Goal: Task Accomplishment & Management: Manage account settings

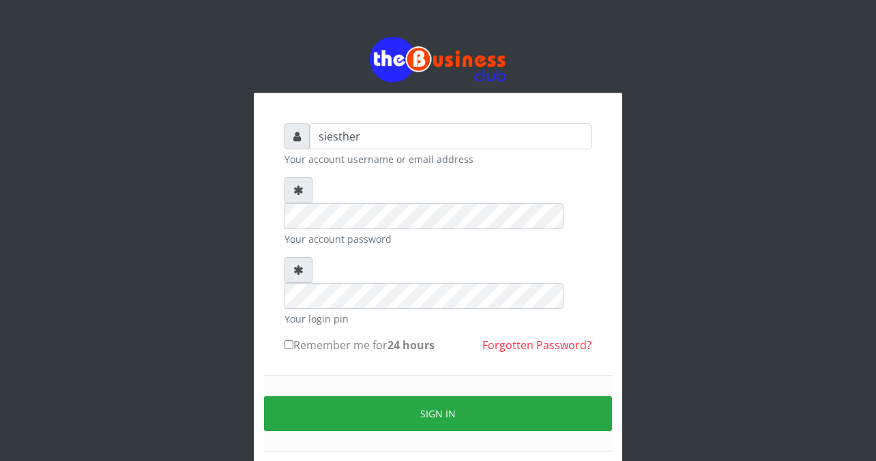
type input "siesther"
click at [332, 321] on form "siesther Your account username or email address Your account password Your logi…" at bounding box center [438, 305] width 307 height 362
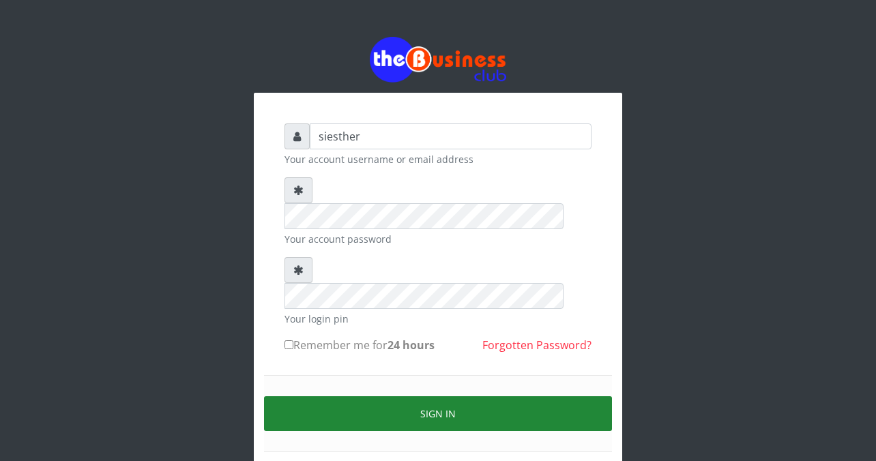
click at [440, 397] on button "Sign in" at bounding box center [438, 414] width 348 height 35
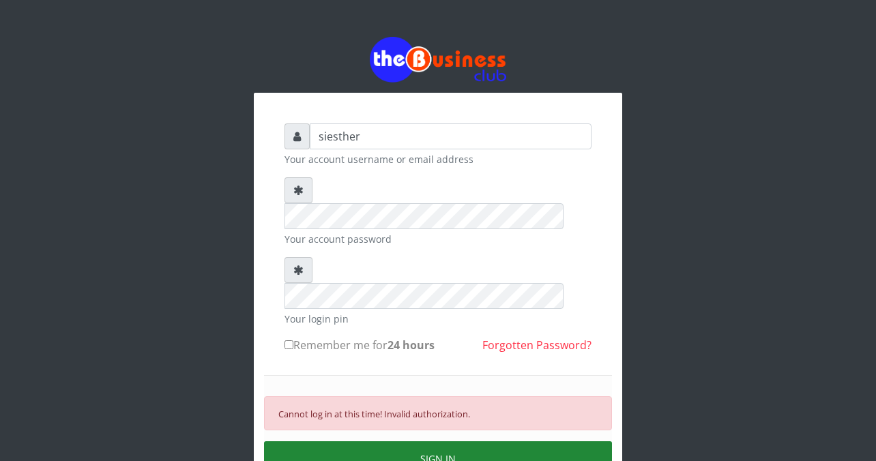
click at [440, 397] on div "Cannot log in at this time! Invalid authorization." at bounding box center [438, 414] width 348 height 34
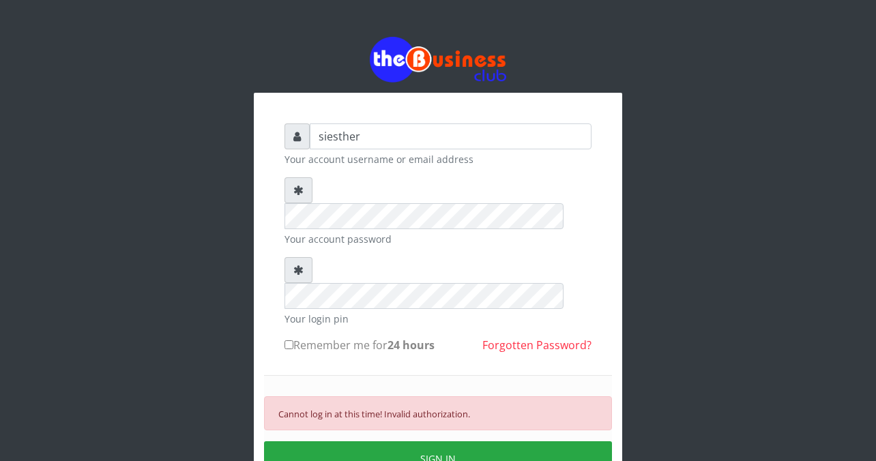
scroll to position [3, 0]
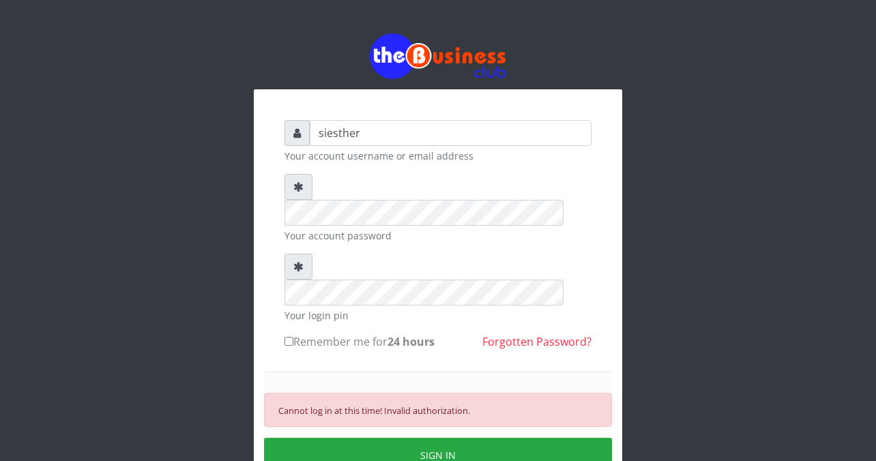
click at [317, 7] on div "siesther Your account username or email address Your account password Your logi…" at bounding box center [438, 293] width 778 height 592
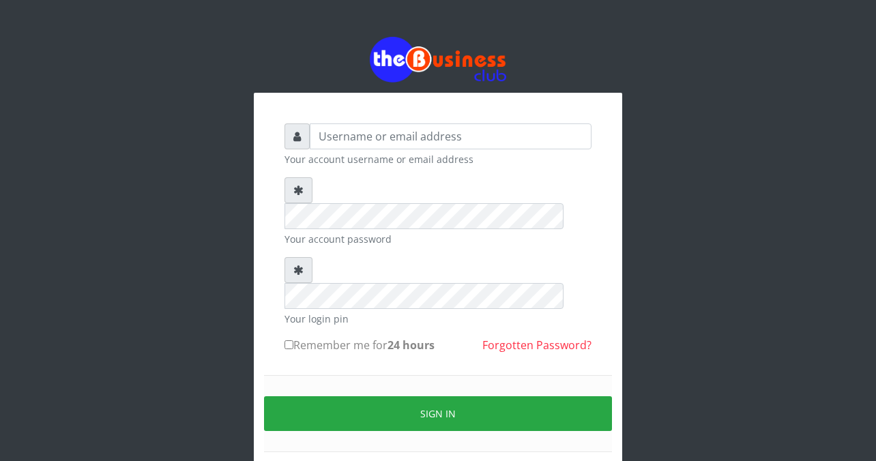
drag, startPoint x: 0, startPoint y: 0, endPoint x: 41, endPoint y: 111, distance: 117.9
click at [41, 111] on div "Your account username or email address Your account password Your login pin Rem…" at bounding box center [438, 273] width 876 height 547
click at [321, 137] on input "text" at bounding box center [451, 137] width 282 height 26
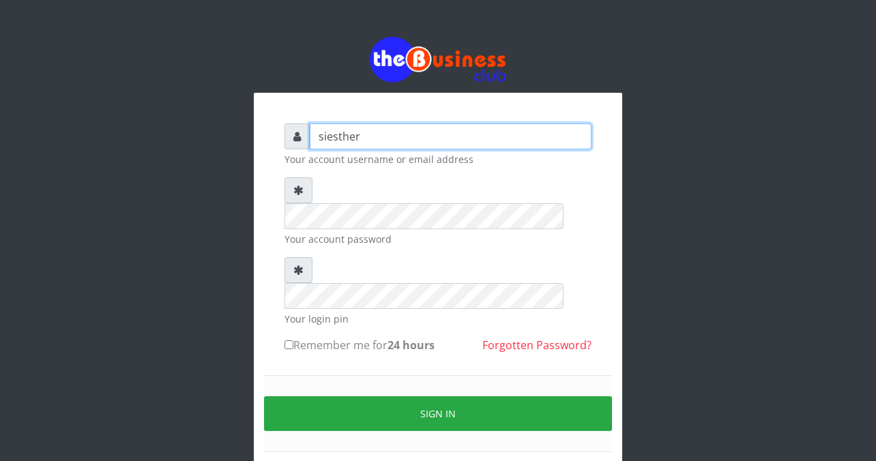
type input "siesther"
click at [324, 320] on form "siesther Your account username or email address Your account password Your logi…" at bounding box center [438, 305] width 307 height 362
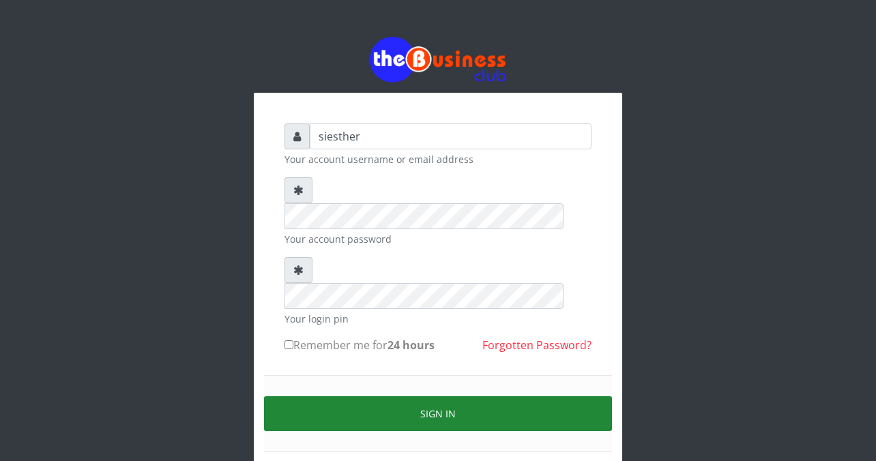
click at [444, 397] on button "Sign in" at bounding box center [438, 414] width 348 height 35
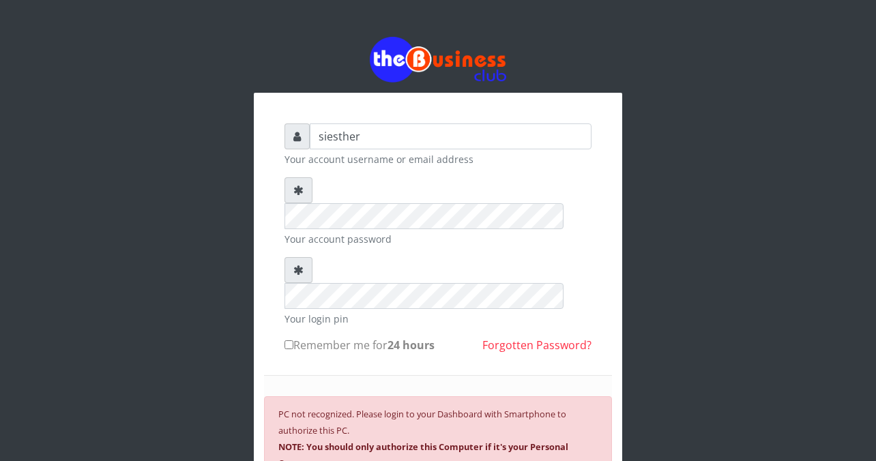
click at [570, 397] on div "PC not recognized. Please login to your Dashboard with Smartphone to authorize …" at bounding box center [438, 438] width 348 height 83
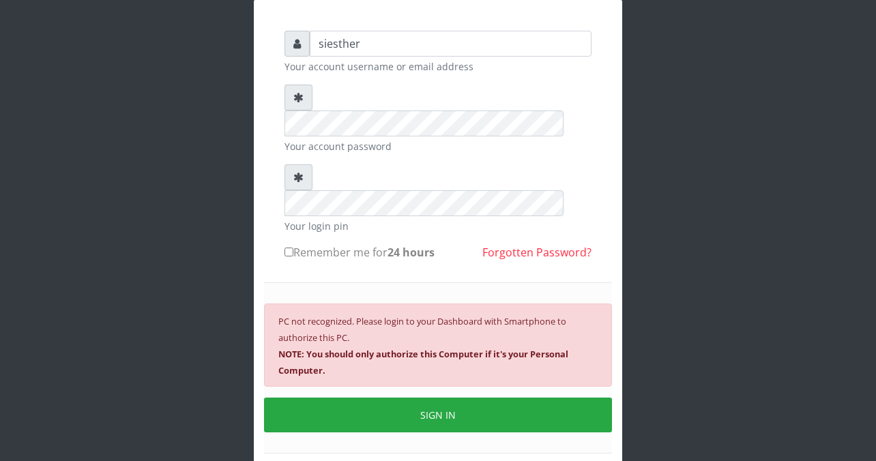
scroll to position [96, 0]
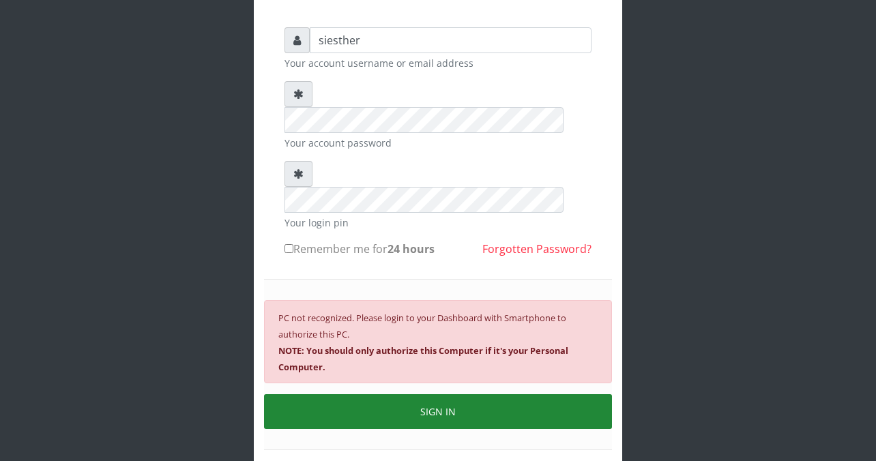
click at [468, 394] on button "SIGN IN" at bounding box center [438, 411] width 348 height 35
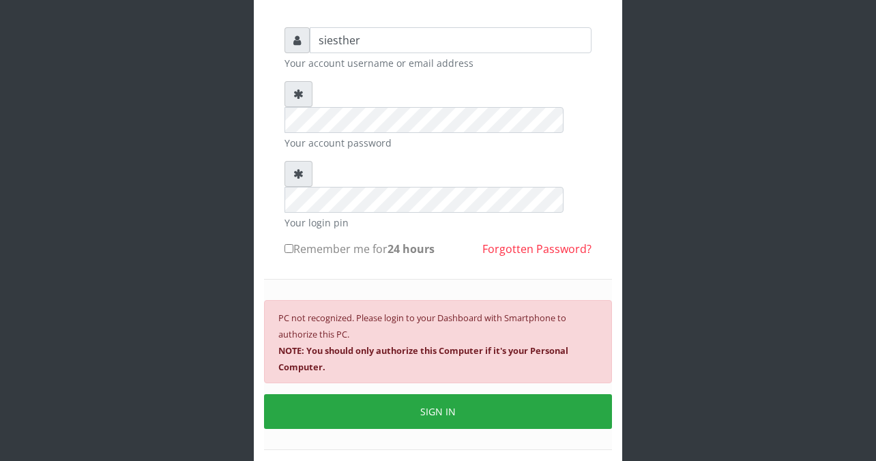
click at [197, 195] on div "siesther Your account username or email address Your account password Your logi…" at bounding box center [438, 224] width 778 height 641
